Goal: Entertainment & Leisure: Consume media (video, audio)

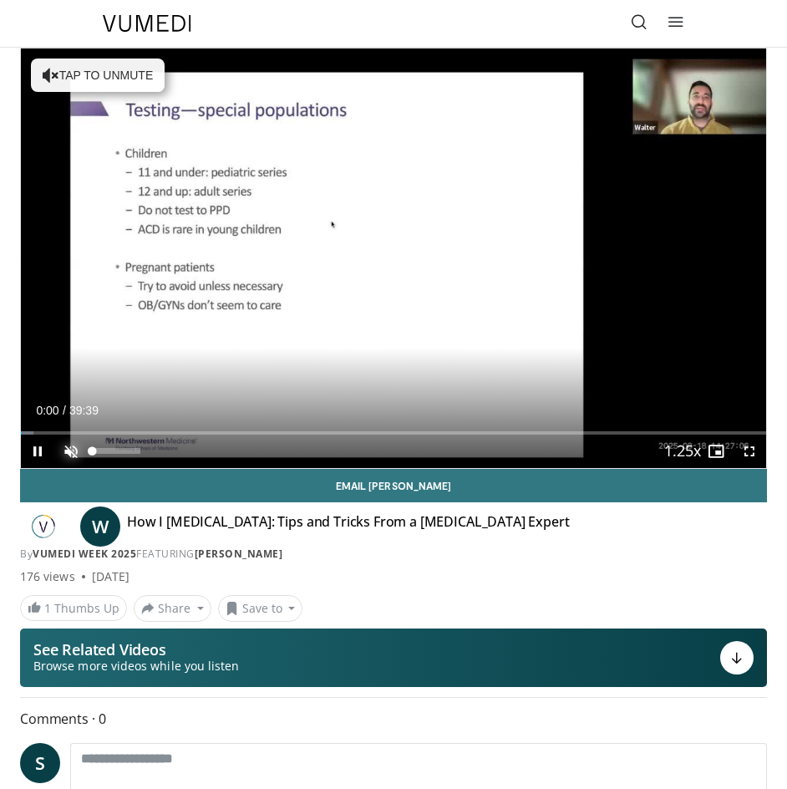
click at [69, 444] on span "Video Player" at bounding box center [70, 450] width 33 height 33
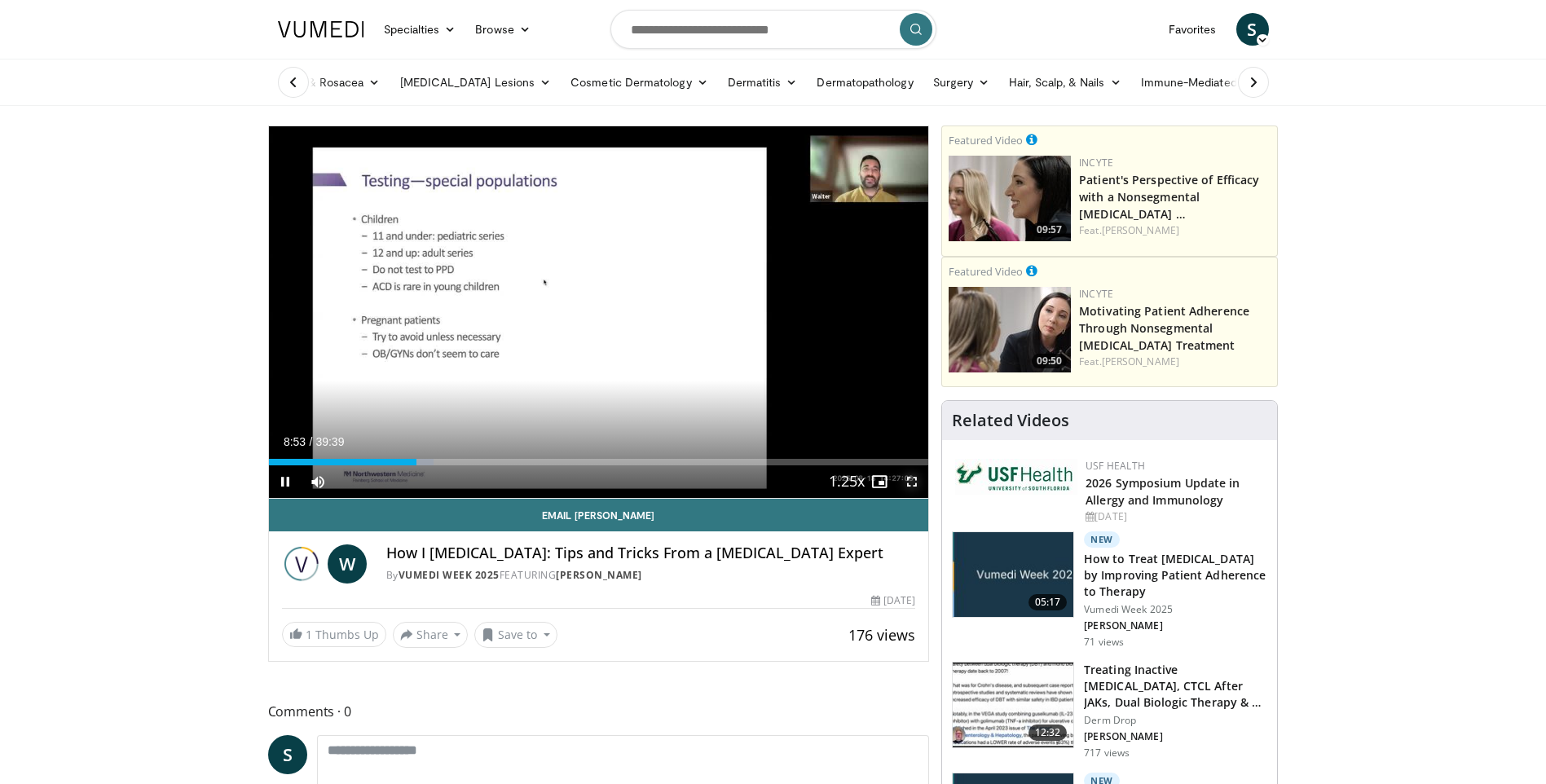
click at [767, 476] on span "Video Player" at bounding box center [911, 481] width 32 height 32
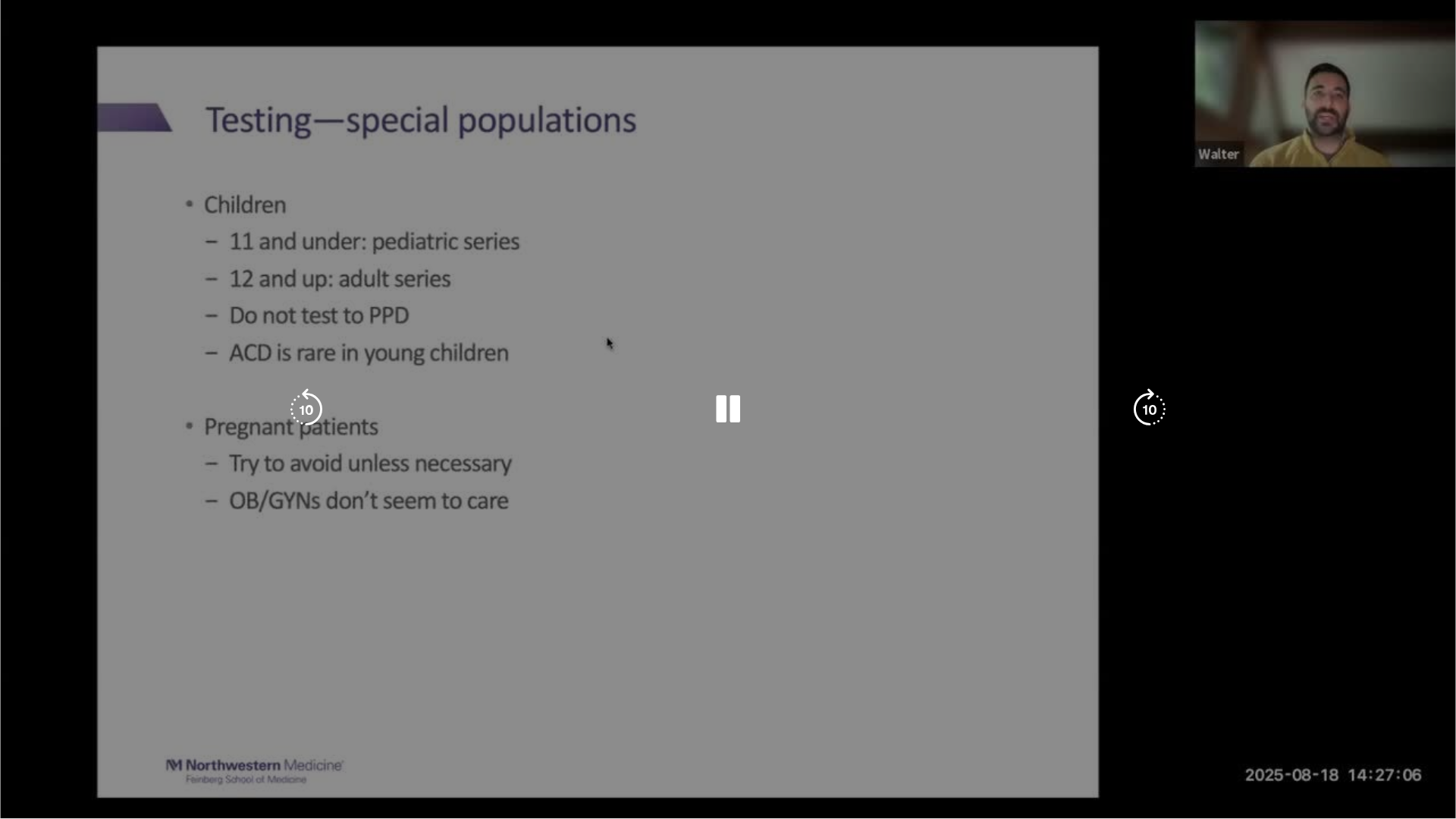
click at [713, 499] on div "10 seconds Tap to unmute" at bounding box center [728, 409] width 1456 height 818
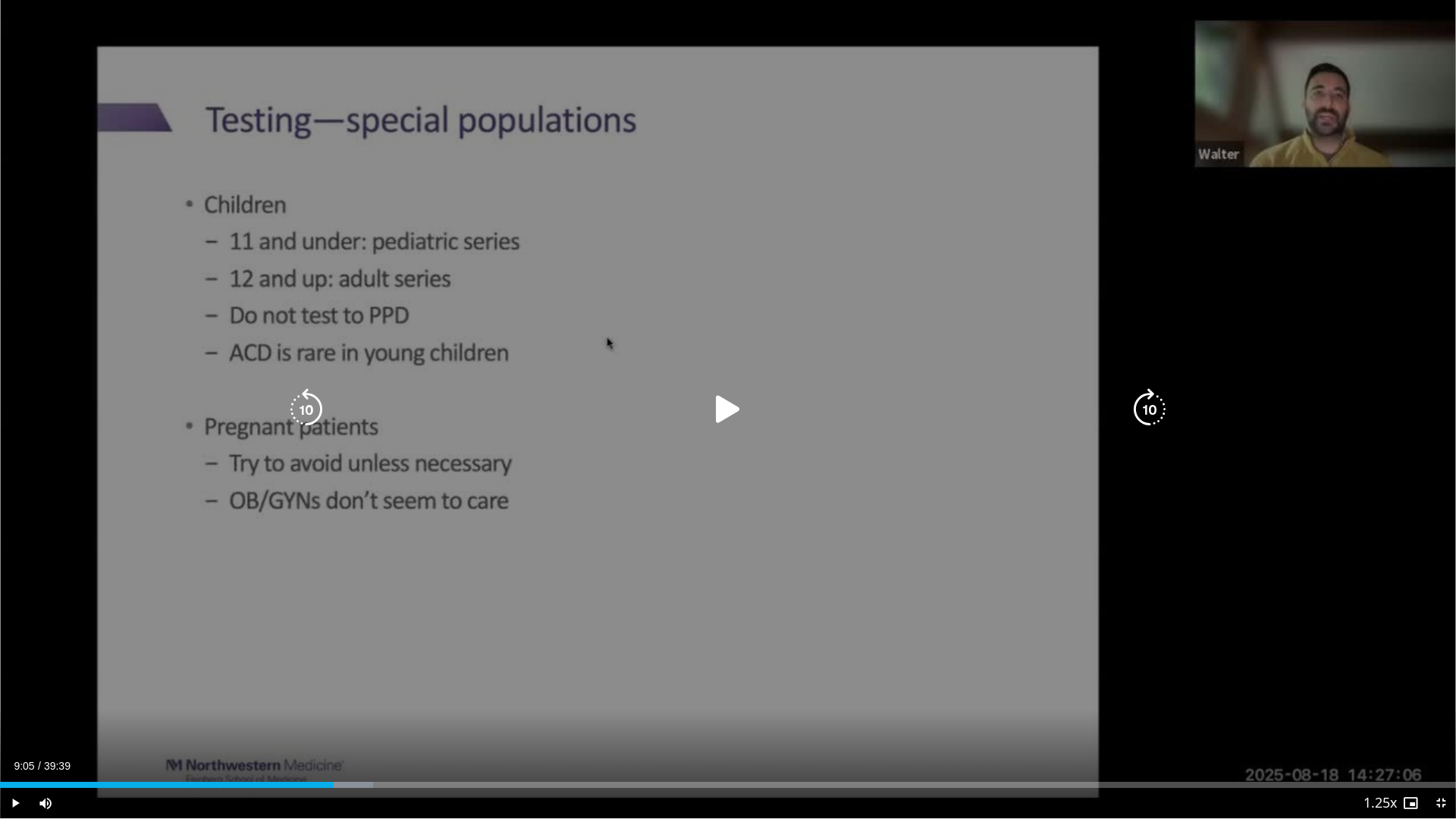
click at [713, 404] on icon "Video Player" at bounding box center [728, 410] width 43 height 43
click at [713, 638] on div "10 seconds Tap to unmute" at bounding box center [728, 409] width 1456 height 818
click at [713, 399] on icon "Video Player" at bounding box center [728, 410] width 43 height 43
click at [713, 402] on icon "Video Player" at bounding box center [728, 410] width 43 height 43
click at [713, 410] on icon "Video Player" at bounding box center [728, 410] width 43 height 43
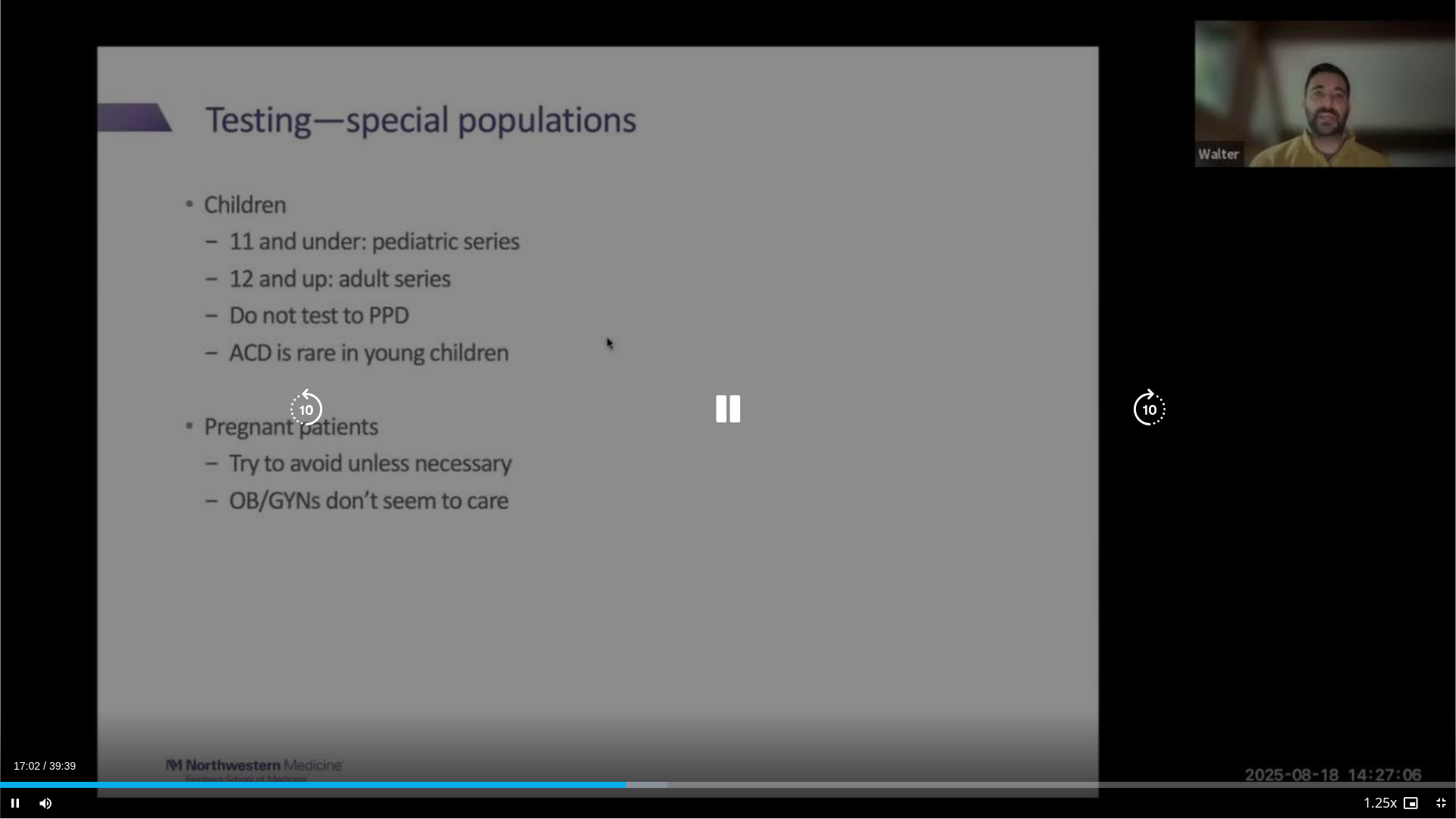
click at [713, 394] on icon "Video Player" at bounding box center [728, 410] width 43 height 43
